Goal: Information Seeking & Learning: Find contact information

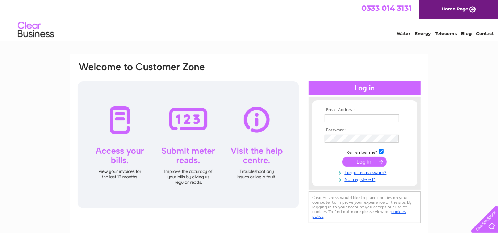
type input "outside.edge@btconnect.com"
click at [363, 162] on input "submit" at bounding box center [364, 162] width 45 height 10
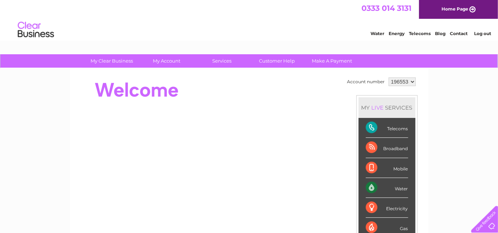
click at [460, 36] on link "Contact" at bounding box center [459, 33] width 18 height 5
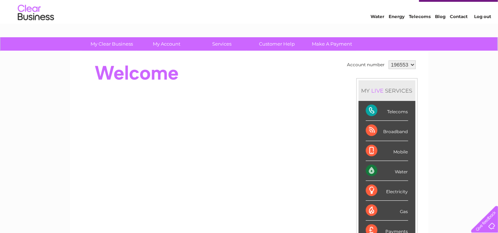
scroll to position [33, 0]
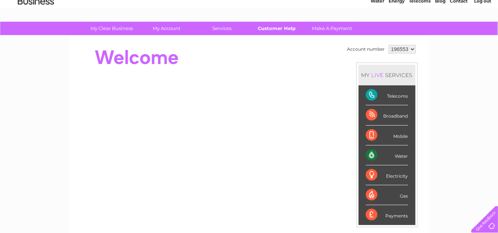
click at [288, 30] on link "Customer Help" at bounding box center [277, 28] width 60 height 13
click at [260, 55] on div at bounding box center [209, 57] width 264 height 29
